Goal: Entertainment & Leisure: Browse casually

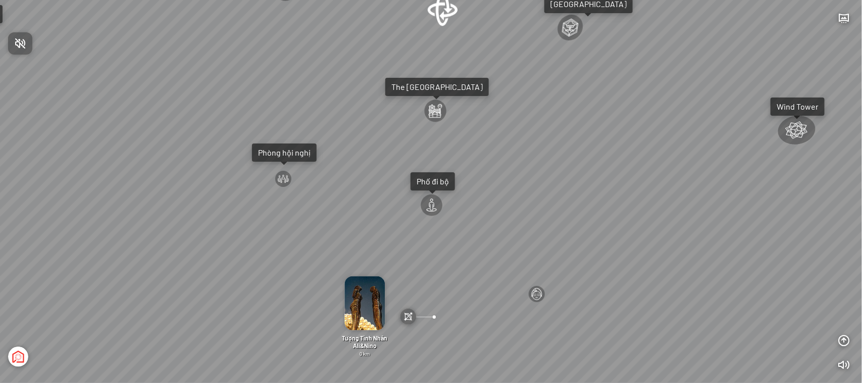
drag, startPoint x: 551, startPoint y: 98, endPoint x: 510, endPoint y: 150, distance: 66.5
click at [510, 150] on div at bounding box center [431, 191] width 862 height 383
click at [795, 127] on div at bounding box center [797, 131] width 53 height 38
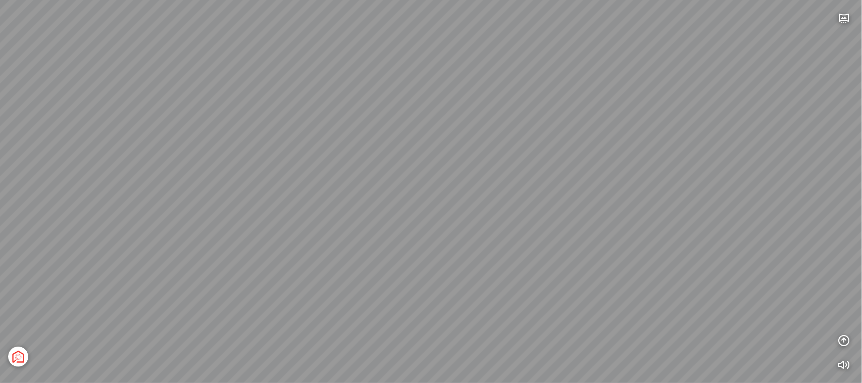
drag, startPoint x: 495, startPoint y: 151, endPoint x: 664, endPoint y: 168, distance: 169.9
click at [666, 150] on div at bounding box center [431, 191] width 862 height 383
drag, startPoint x: 337, startPoint y: 122, endPoint x: 560, endPoint y: 145, distance: 224.3
click at [663, 130] on div "[GEOGRAPHIC_DATA] [GEOGRAPHIC_DATA] [GEOGRAPHIC_DATA] The [GEOGRAPHIC_DATA] Tổn…" at bounding box center [431, 191] width 862 height 383
drag, startPoint x: 372, startPoint y: 120, endPoint x: 493, endPoint y: 138, distance: 122.0
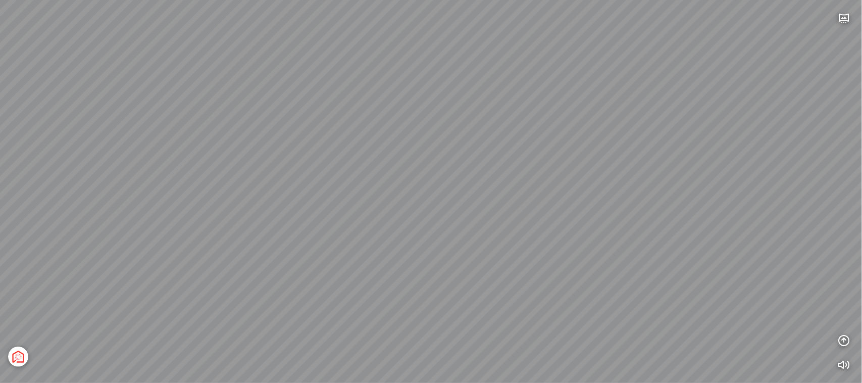
click at [505, 124] on div "[GEOGRAPHIC_DATA] [GEOGRAPHIC_DATA] [GEOGRAPHIC_DATA] The [GEOGRAPHIC_DATA] Tổn…" at bounding box center [431, 191] width 862 height 383
drag, startPoint x: 551, startPoint y: 164, endPoint x: 617, endPoint y: 168, distance: 66.2
click at [617, 168] on div "[GEOGRAPHIC_DATA] [GEOGRAPHIC_DATA] [GEOGRAPHIC_DATA] The [GEOGRAPHIC_DATA] Tổn…" at bounding box center [431, 191] width 862 height 383
drag, startPoint x: 478, startPoint y: 157, endPoint x: 637, endPoint y: 149, distance: 158.7
click at [637, 149] on div "[GEOGRAPHIC_DATA] [GEOGRAPHIC_DATA] [GEOGRAPHIC_DATA] The [GEOGRAPHIC_DATA] Tổn…" at bounding box center [431, 191] width 862 height 383
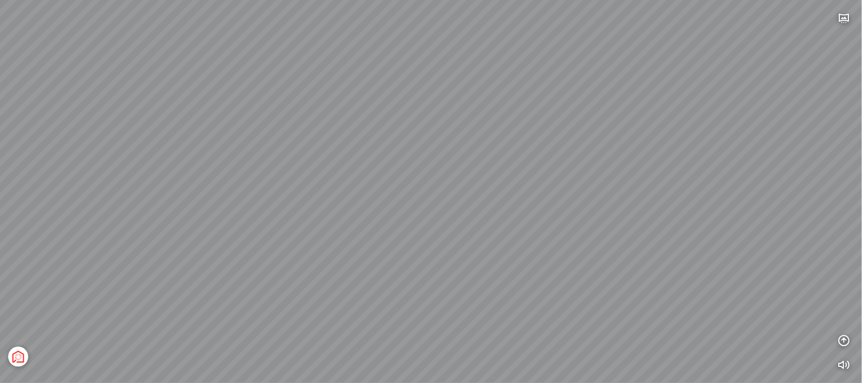
drag, startPoint x: 457, startPoint y: 145, endPoint x: 599, endPoint y: 152, distance: 141.6
click at [599, 152] on div "[GEOGRAPHIC_DATA] [GEOGRAPHIC_DATA] [GEOGRAPHIC_DATA] The [GEOGRAPHIC_DATA] Tổn…" at bounding box center [431, 191] width 862 height 383
drag, startPoint x: 326, startPoint y: 140, endPoint x: 647, endPoint y: 164, distance: 321.9
click at [647, 164] on div "[GEOGRAPHIC_DATA] [GEOGRAPHIC_DATA] [GEOGRAPHIC_DATA] The [GEOGRAPHIC_DATA] Tổn…" at bounding box center [431, 191] width 862 height 383
drag, startPoint x: 339, startPoint y: 148, endPoint x: 560, endPoint y: 163, distance: 222.1
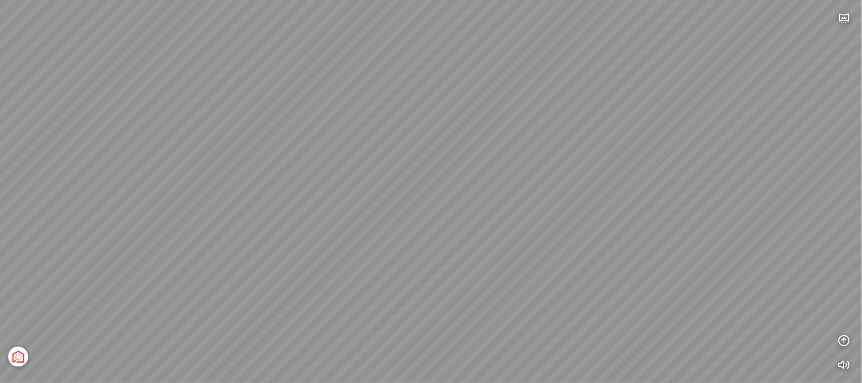
click at [560, 163] on div "[GEOGRAPHIC_DATA] [GEOGRAPHIC_DATA] [GEOGRAPHIC_DATA] The [GEOGRAPHIC_DATA] Tổn…" at bounding box center [431, 191] width 862 height 383
drag, startPoint x: 235, startPoint y: 150, endPoint x: 451, endPoint y: 173, distance: 217.3
click at [451, 173] on div "[GEOGRAPHIC_DATA] [GEOGRAPHIC_DATA] [GEOGRAPHIC_DATA] The [GEOGRAPHIC_DATA] Tổn…" at bounding box center [431, 191] width 862 height 383
drag, startPoint x: 265, startPoint y: 149, endPoint x: 420, endPoint y: 182, distance: 158.4
click at [420, 182] on div "[GEOGRAPHIC_DATA] [GEOGRAPHIC_DATA] [GEOGRAPHIC_DATA] The [GEOGRAPHIC_DATA] Tổn…" at bounding box center [431, 191] width 862 height 383
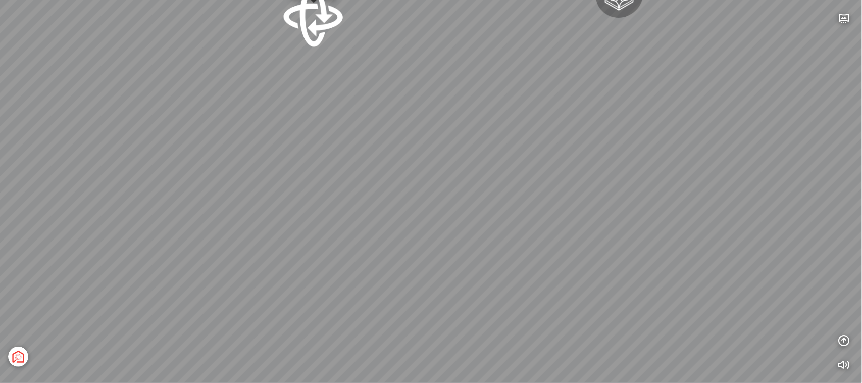
drag, startPoint x: 549, startPoint y: 149, endPoint x: 523, endPoint y: 276, distance: 128.8
click at [523, 276] on div "[GEOGRAPHIC_DATA] [GEOGRAPHIC_DATA] [GEOGRAPHIC_DATA] The [GEOGRAPHIC_DATA] Tổn…" at bounding box center [431, 191] width 862 height 383
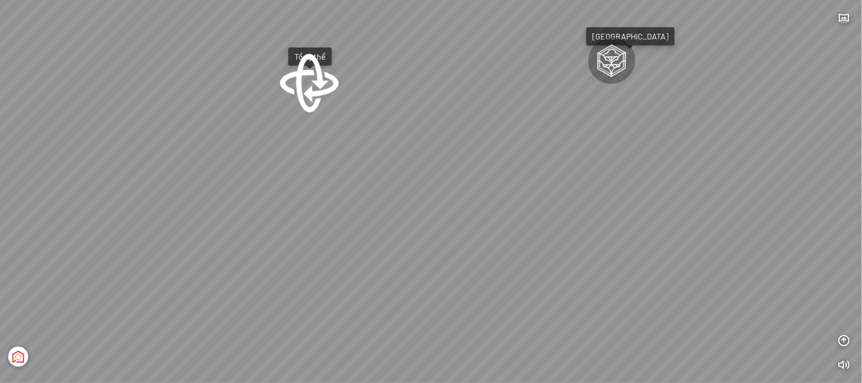
click at [308, 82] on div at bounding box center [309, 82] width 63 height 63
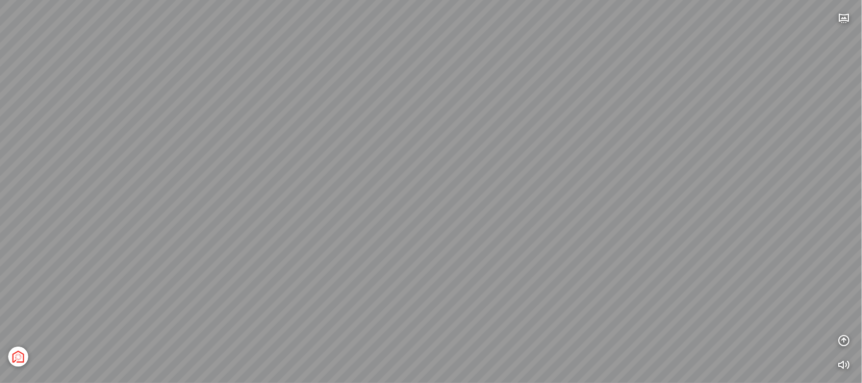
drag, startPoint x: 387, startPoint y: 223, endPoint x: 536, endPoint y: 226, distance: 149.0
click at [533, 182] on div at bounding box center [431, 191] width 862 height 383
drag, startPoint x: 589, startPoint y: 222, endPoint x: 564, endPoint y: 164, distance: 62.9
click at [534, 153] on div "[GEOGRAPHIC_DATA] 3.6 km KN Links [GEOGRAPHIC_DATA] 5.9 km Thể Thao Bãi Biển 0 …" at bounding box center [431, 191] width 862 height 383
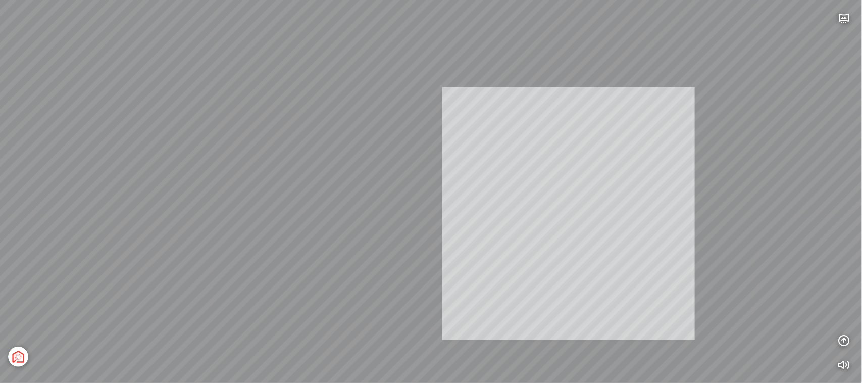
click at [559, 176] on div "[GEOGRAPHIC_DATA] 3.6 km KN Links [GEOGRAPHIC_DATA] 5.9 km Thể Thao Bãi Biển 0 …" at bounding box center [431, 191] width 862 height 383
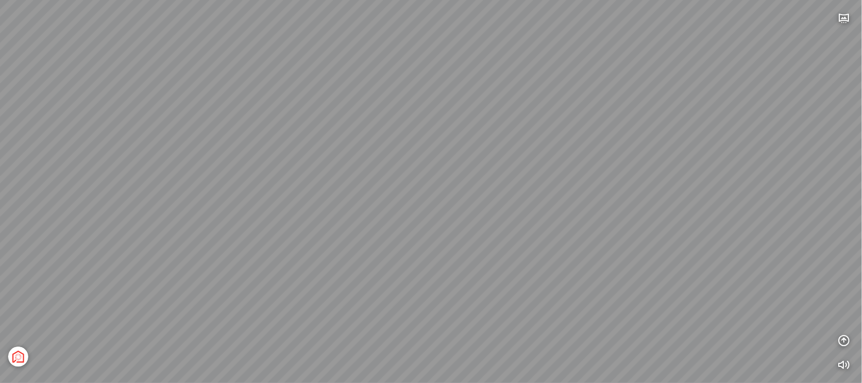
drag, startPoint x: 632, startPoint y: 196, endPoint x: 561, endPoint y: 33, distance: 177.5
click at [561, 26] on div "[GEOGRAPHIC_DATA] 3.6 km KN Links [GEOGRAPHIC_DATA] 5.9 km Thể Thao Bãi Biển 0 …" at bounding box center [431, 191] width 862 height 383
drag, startPoint x: 483, startPoint y: 139, endPoint x: 569, endPoint y: 212, distance: 112.8
click at [577, 216] on div "[GEOGRAPHIC_DATA] 3.6 km KN Links [GEOGRAPHIC_DATA] 5.9 km Thể Thao Bãi Biển 0 …" at bounding box center [431, 191] width 862 height 383
drag, startPoint x: 528, startPoint y: 155, endPoint x: 545, endPoint y: 236, distance: 82.7
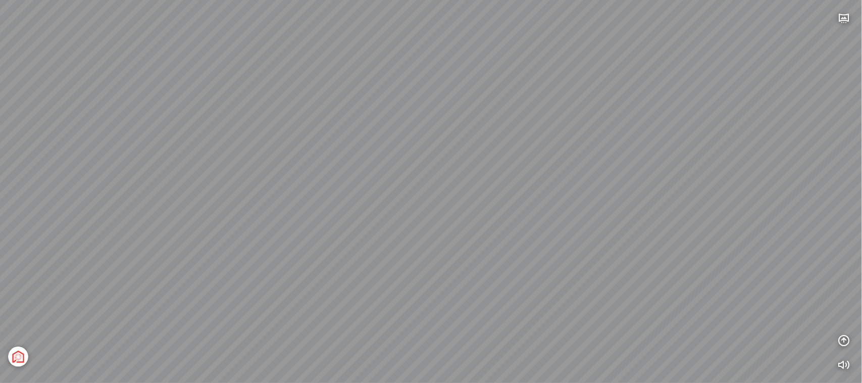
click at [546, 238] on div "[GEOGRAPHIC_DATA] 3.6 km KN Links [GEOGRAPHIC_DATA] 5.9 km Thể Thao Bãi Biển 0 …" at bounding box center [431, 191] width 862 height 383
drag, startPoint x: 382, startPoint y: 102, endPoint x: 593, endPoint y: 241, distance: 252.7
click at [593, 241] on div "[GEOGRAPHIC_DATA] 3.6 km KN Links [GEOGRAPHIC_DATA] 5.9 km Thể Thao Bãi Biển 0 …" at bounding box center [431, 191] width 862 height 383
drag, startPoint x: 571, startPoint y: 80, endPoint x: 546, endPoint y: 193, distance: 116.2
click at [546, 193] on div "[GEOGRAPHIC_DATA] 3.6 km KN Links [GEOGRAPHIC_DATA] 5.9 km Thể Thao Bãi Biển 0 …" at bounding box center [431, 191] width 862 height 383
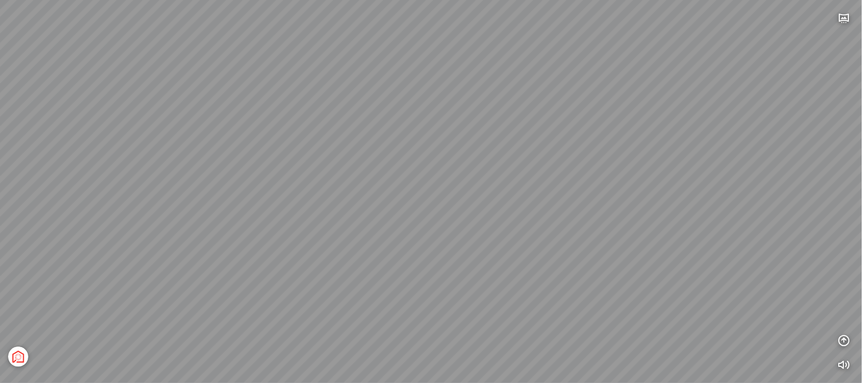
drag, startPoint x: 500, startPoint y: 175, endPoint x: 450, endPoint y: 186, distance: 50.6
click at [450, 186] on div "[GEOGRAPHIC_DATA] 3.6 km KN Links [GEOGRAPHIC_DATA] 5.9 km Thể Thao Bãi Biển 0 …" at bounding box center [431, 191] width 862 height 383
drag, startPoint x: 463, startPoint y: 188, endPoint x: 434, endPoint y: 84, distance: 107.4
click at [434, 84] on div "[GEOGRAPHIC_DATA] 3.6 km KN Links [GEOGRAPHIC_DATA] 5.9 km Thể Thao Bãi Biển 0 …" at bounding box center [431, 191] width 862 height 383
drag, startPoint x: 516, startPoint y: 195, endPoint x: 581, endPoint y: 160, distance: 73.6
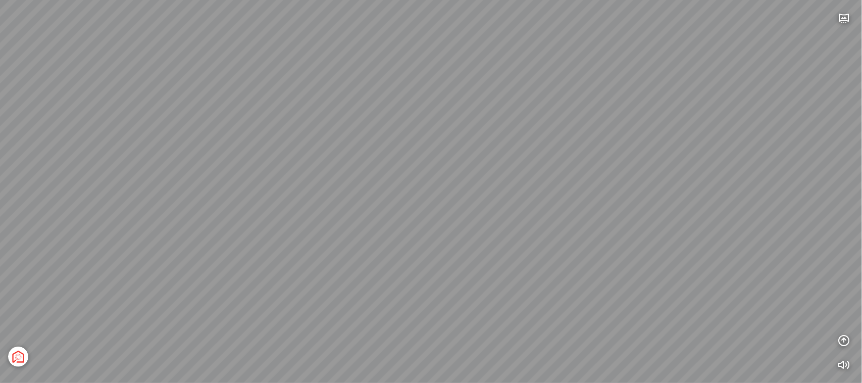
click at [581, 160] on div "[GEOGRAPHIC_DATA] 3.6 km KN Links [GEOGRAPHIC_DATA] 5.9 km Thể Thao Bãi Biển 0 …" at bounding box center [431, 191] width 862 height 383
drag, startPoint x: 495, startPoint y: 208, endPoint x: 713, endPoint y: 180, distance: 220.4
click at [713, 180] on div "[GEOGRAPHIC_DATA] 3.6 km KN Links [GEOGRAPHIC_DATA] 5.9 km Thể Thao Bãi Biển 0 …" at bounding box center [431, 191] width 862 height 383
drag, startPoint x: 614, startPoint y: 267, endPoint x: 626, endPoint y: 161, distance: 106.8
click at [626, 161] on div "[GEOGRAPHIC_DATA] 3.6 km KN Links [GEOGRAPHIC_DATA] 5.9 km Thể Thao Bãi Biển 0 …" at bounding box center [431, 191] width 862 height 383
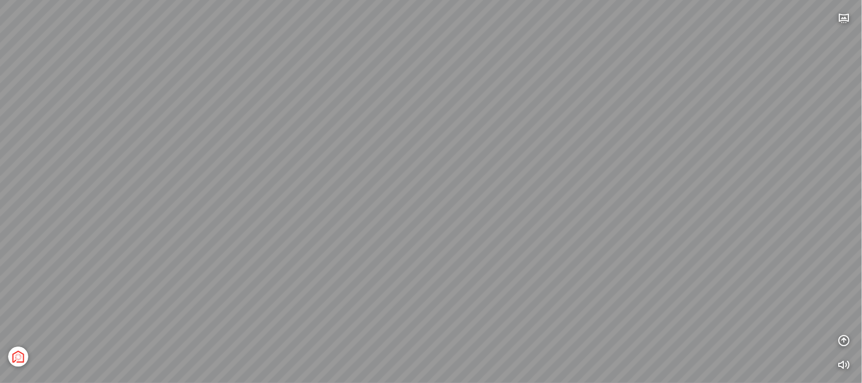
drag, startPoint x: 579, startPoint y: 143, endPoint x: 541, endPoint y: 248, distance: 111.6
click at [541, 248] on div "[GEOGRAPHIC_DATA] 3.6 km KN Links [GEOGRAPHIC_DATA] 5.9 km Thể Thao Bãi Biển 0 …" at bounding box center [431, 191] width 862 height 383
drag, startPoint x: 687, startPoint y: 218, endPoint x: 571, endPoint y: 154, distance: 132.2
click at [571, 154] on div "[GEOGRAPHIC_DATA] 3.6 km KN Links [GEOGRAPHIC_DATA] 5.9 km Thể Thao Bãi Biển 0 …" at bounding box center [431, 191] width 862 height 383
drag, startPoint x: 686, startPoint y: 203, endPoint x: 658, endPoint y: 273, distance: 75.5
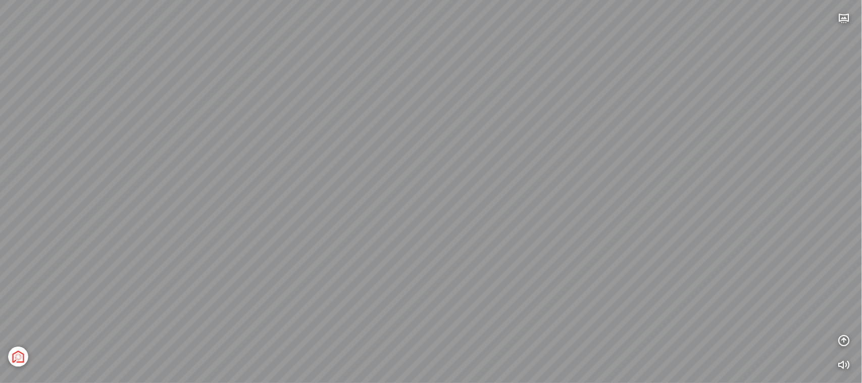
click at [658, 273] on div "[GEOGRAPHIC_DATA] 3.6 km KN Links [GEOGRAPHIC_DATA] 5.9 km Thể Thao Bãi Biển 0 …" at bounding box center [431, 191] width 862 height 383
drag, startPoint x: 513, startPoint y: 99, endPoint x: 679, endPoint y: 158, distance: 176.1
click at [679, 158] on div "[GEOGRAPHIC_DATA] 3.6 km KN Links [GEOGRAPHIC_DATA] 5.9 km Thể Thao Bãi Biển 0 …" at bounding box center [431, 191] width 862 height 383
drag, startPoint x: 692, startPoint y: 132, endPoint x: 544, endPoint y: 82, distance: 156.8
click at [544, 82] on div "[GEOGRAPHIC_DATA] 3.6 km KN Links [GEOGRAPHIC_DATA] 5.9 km Thể Thao Bãi Biển 0 …" at bounding box center [431, 191] width 862 height 383
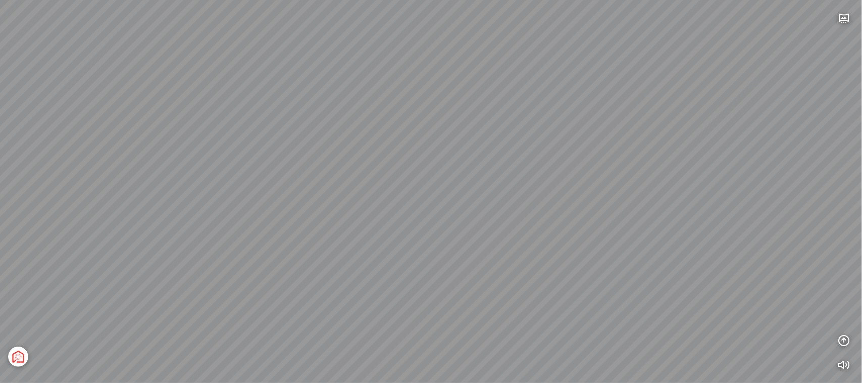
drag, startPoint x: 642, startPoint y: 174, endPoint x: 640, endPoint y: 182, distance: 8.0
click at [639, 164] on div "[GEOGRAPHIC_DATA] 3.6 km KN Links [GEOGRAPHIC_DATA] 5.9 km Thể Thao Bãi Biển 0 …" at bounding box center [431, 191] width 862 height 383
drag, startPoint x: 404, startPoint y: 304, endPoint x: 401, endPoint y: 266, distance: 38.5
click at [401, 266] on div "[GEOGRAPHIC_DATA] 3.6 km KN Links [GEOGRAPHIC_DATA] 5.9 km Thể Thao Bãi Biển 0 …" at bounding box center [431, 191] width 862 height 383
drag, startPoint x: 438, startPoint y: 276, endPoint x: 407, endPoint y: 267, distance: 32.1
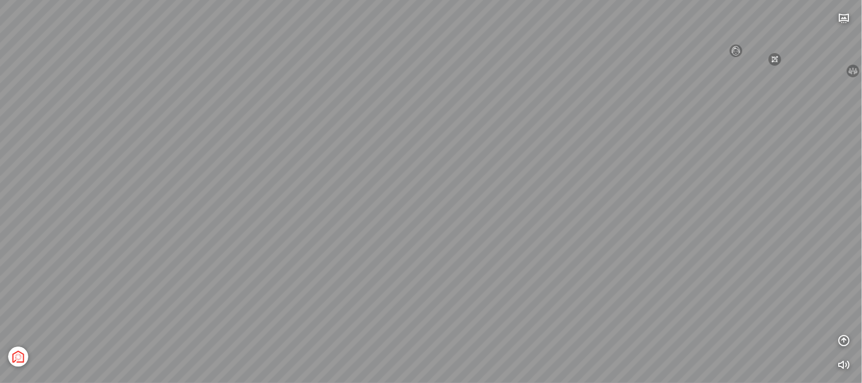
click at [407, 267] on div "[GEOGRAPHIC_DATA] 3.6 km KN Links [GEOGRAPHIC_DATA] 5.9 km Thể Thao Bãi Biển 0 …" at bounding box center [431, 191] width 862 height 383
